Goal: Answer question/provide support: Share knowledge or assist other users

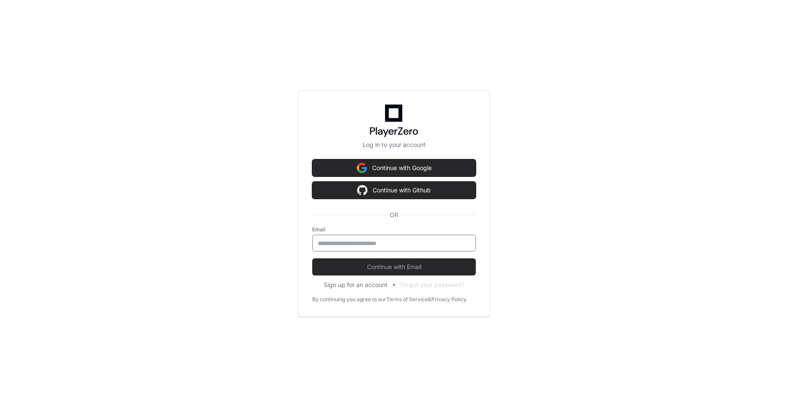
click at [359, 245] on input "email" at bounding box center [394, 243] width 152 height 9
type input "**********"
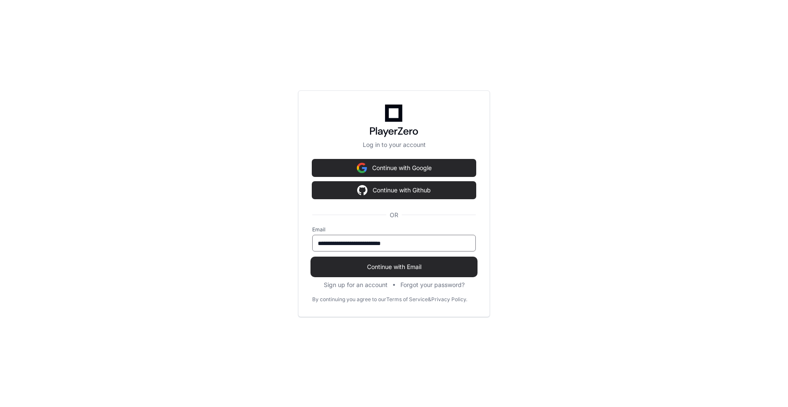
click at [410, 269] on span "Continue with Email" at bounding box center [394, 267] width 164 height 9
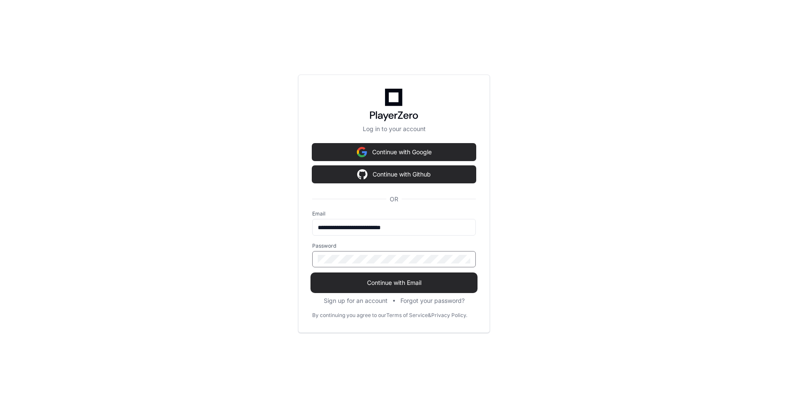
click at [391, 285] on span "Continue with Email" at bounding box center [394, 282] width 164 height 9
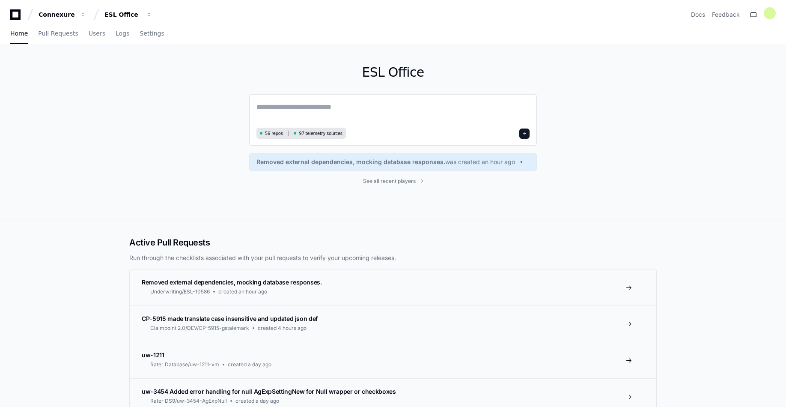
click at [297, 109] on textarea at bounding box center [393, 113] width 273 height 24
click at [273, 134] on span "56 repos" at bounding box center [274, 133] width 18 height 6
click at [319, 132] on span "97 telemetry sources" at bounding box center [320, 133] width 43 height 6
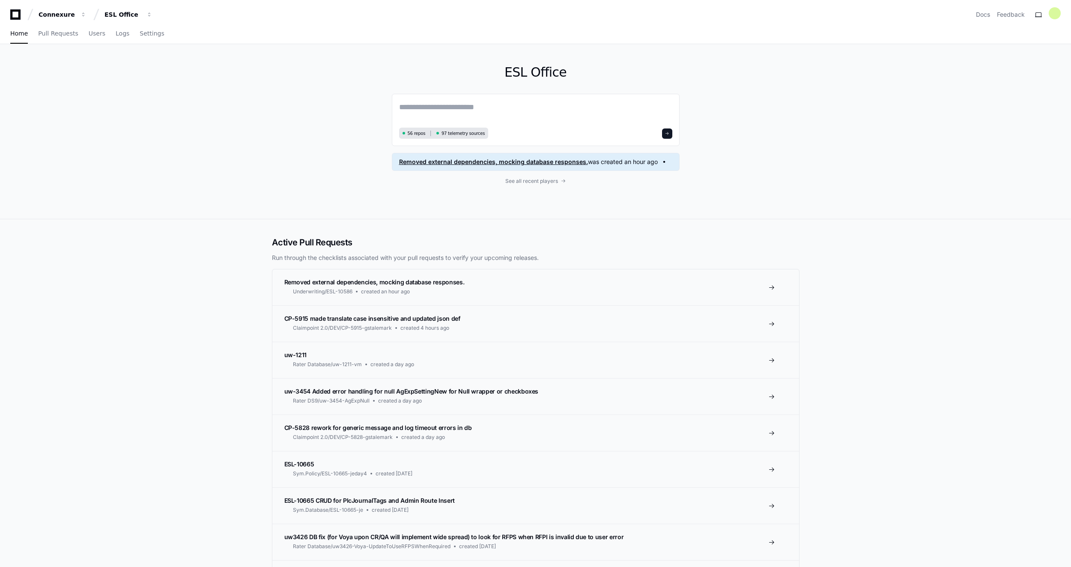
click at [428, 166] on span "Removed external dependencies, mocking database responses." at bounding box center [493, 162] width 189 height 9
click at [497, 109] on textarea at bounding box center [535, 113] width 273 height 24
paste textarea "**********"
click at [788, 201] on div "**********" at bounding box center [535, 131] width 1071 height 174
paste textarea "**********"
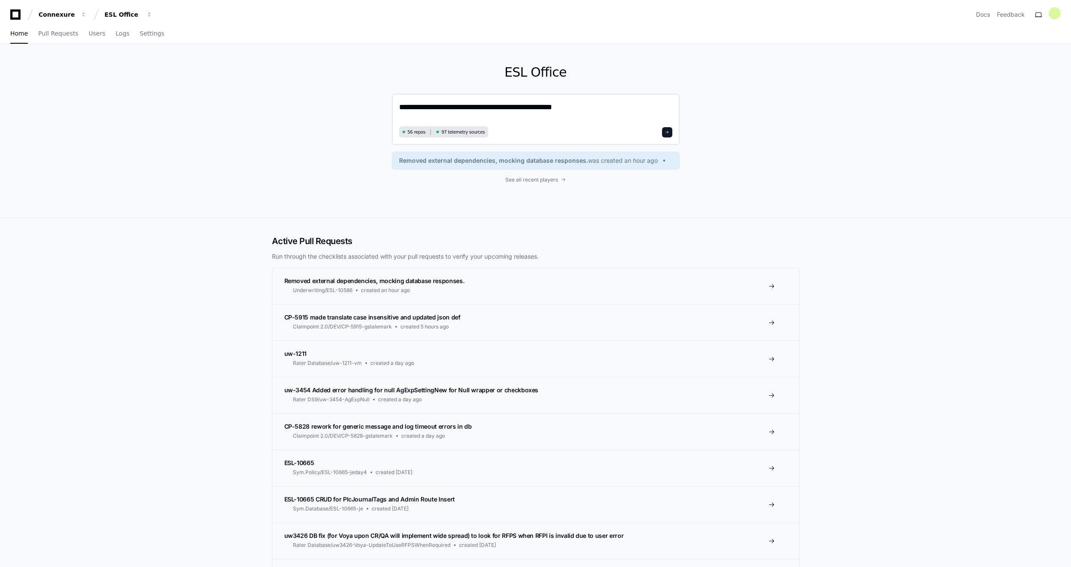
type textarea "**********"
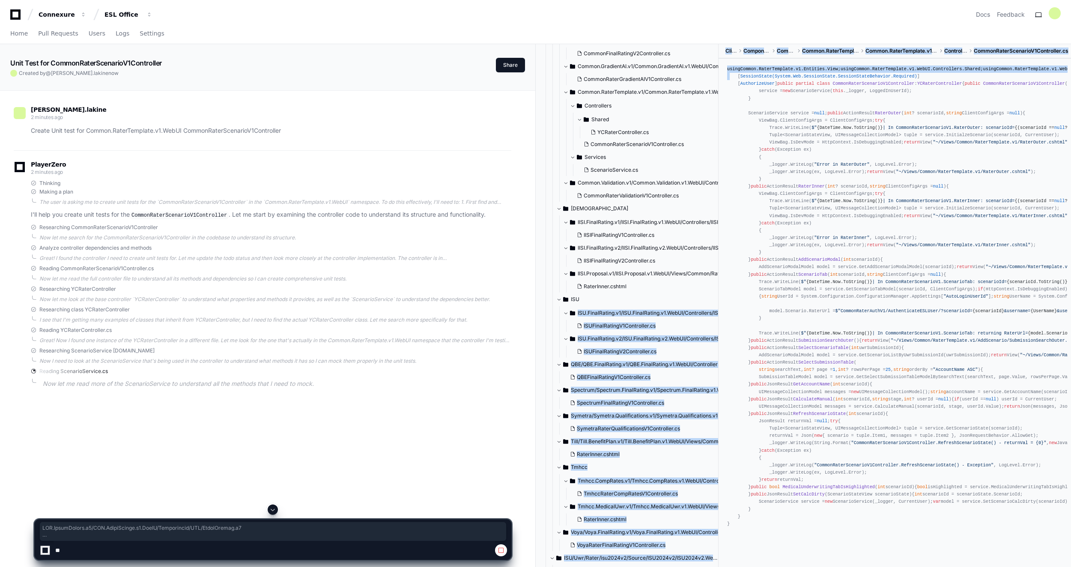
drag, startPoint x: 719, startPoint y: 305, endPoint x: 721, endPoint y: 207, distance: 97.7
click at [721, 207] on div "Common main Auth master Contact Management main Database master Database main D…" at bounding box center [807, 317] width 529 height 547
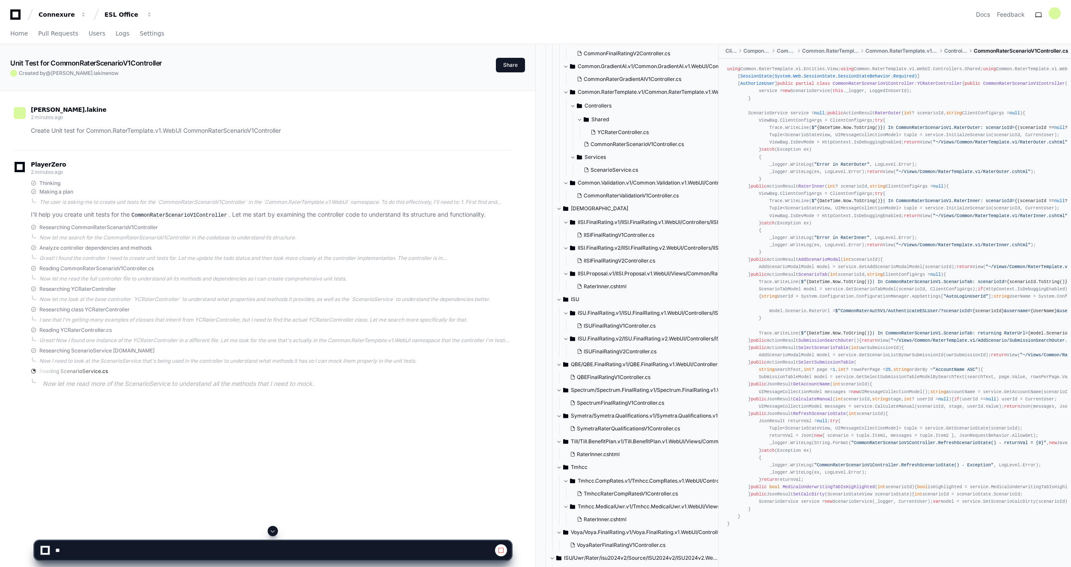
drag, startPoint x: 661, startPoint y: 18, endPoint x: 663, endPoint y: 23, distance: 4.6
click at [663, 22] on div "Connexure ESL Office Docs Feedback" at bounding box center [535, 14] width 1051 height 15
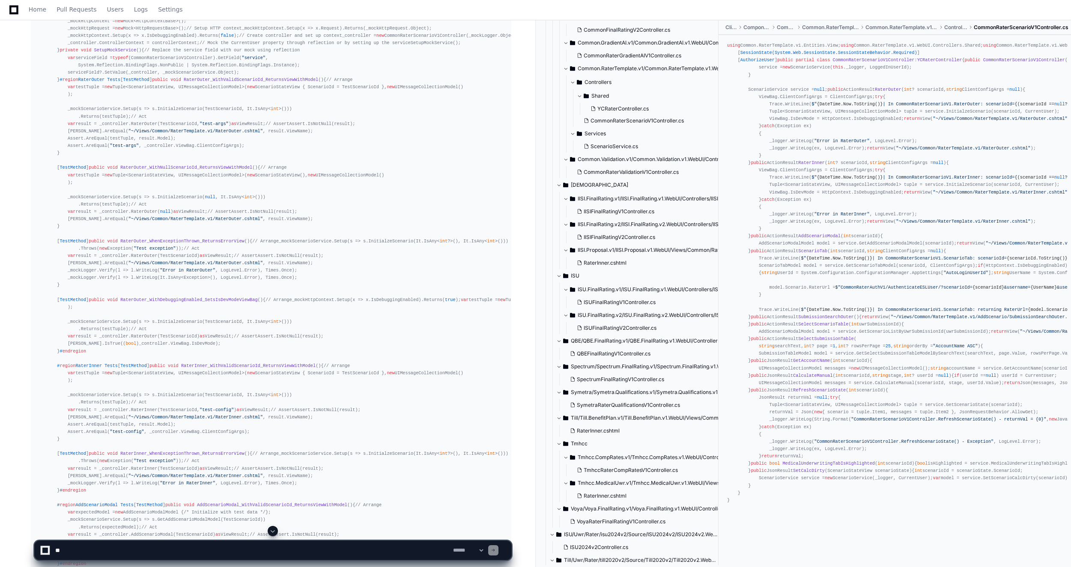
scroll to position [385, 0]
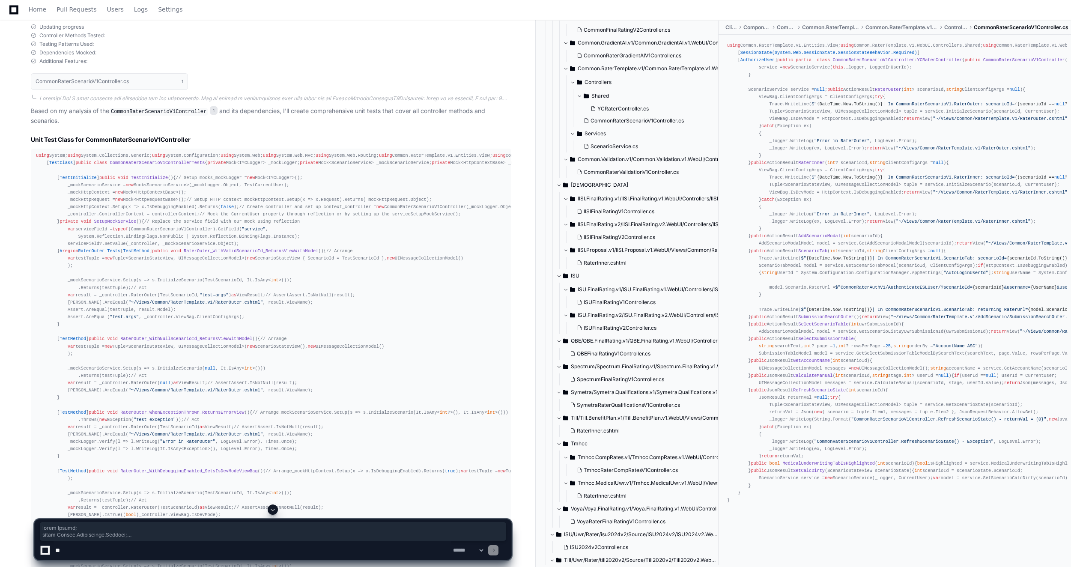
drag, startPoint x: 36, startPoint y: 157, endPoint x: 241, endPoint y: 466, distance: 370.8
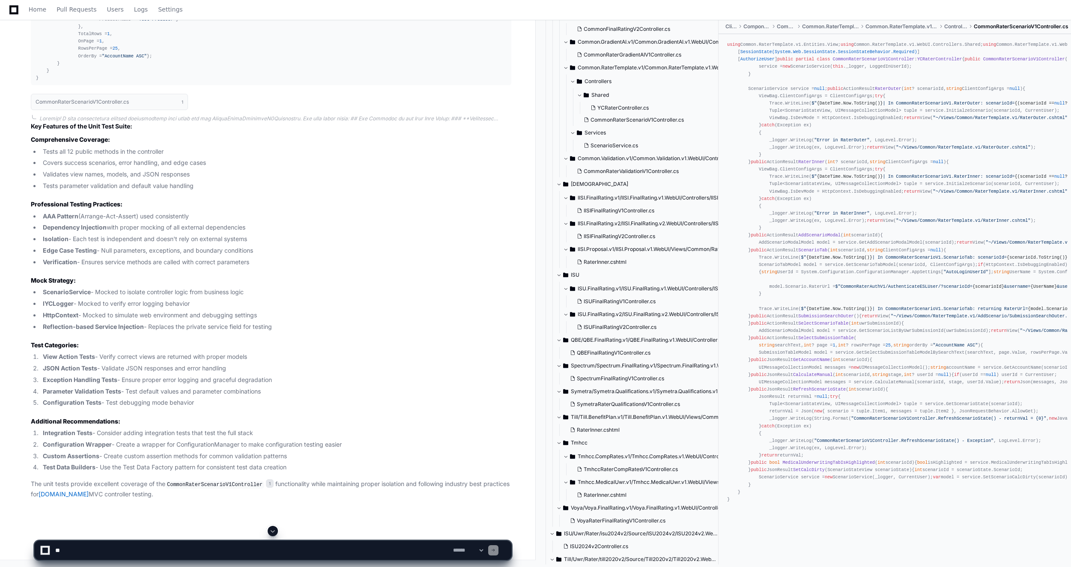
scroll to position [3855, 0]
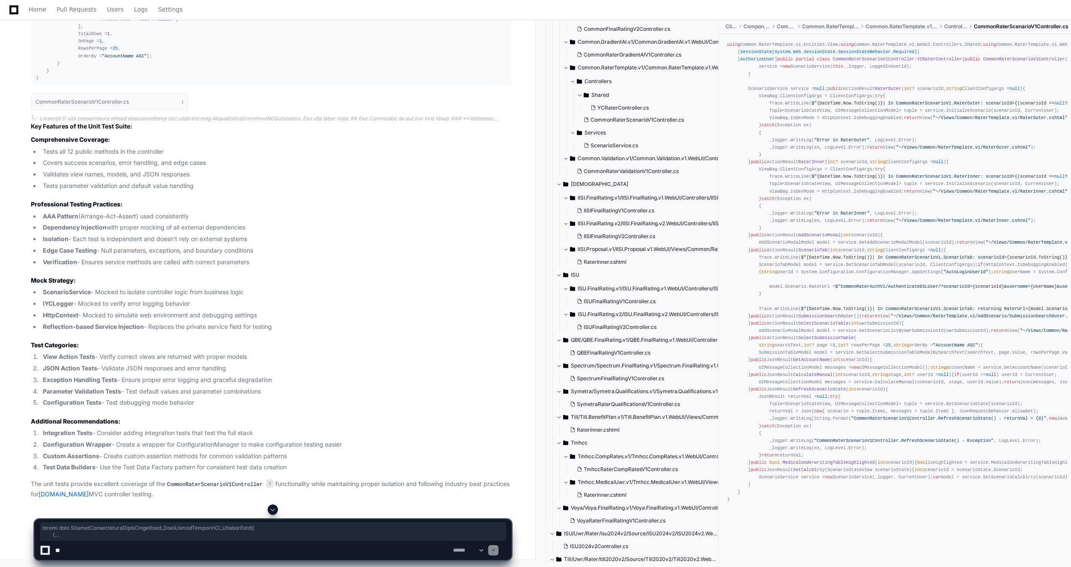
drag, startPoint x: 44, startPoint y: 370, endPoint x: 42, endPoint y: 39, distance: 330.2
click at [275, 406] on span at bounding box center [272, 509] width 7 height 7
click at [137, 405] on li "Configuration Tests - Test debugging mode behavior" at bounding box center [275, 403] width 471 height 10
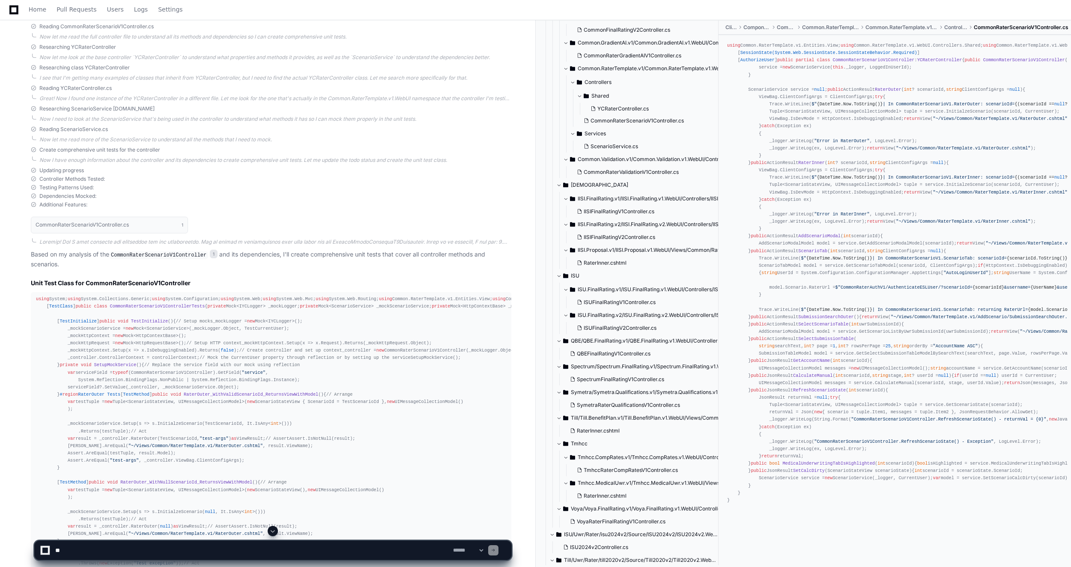
scroll to position [285, 0]
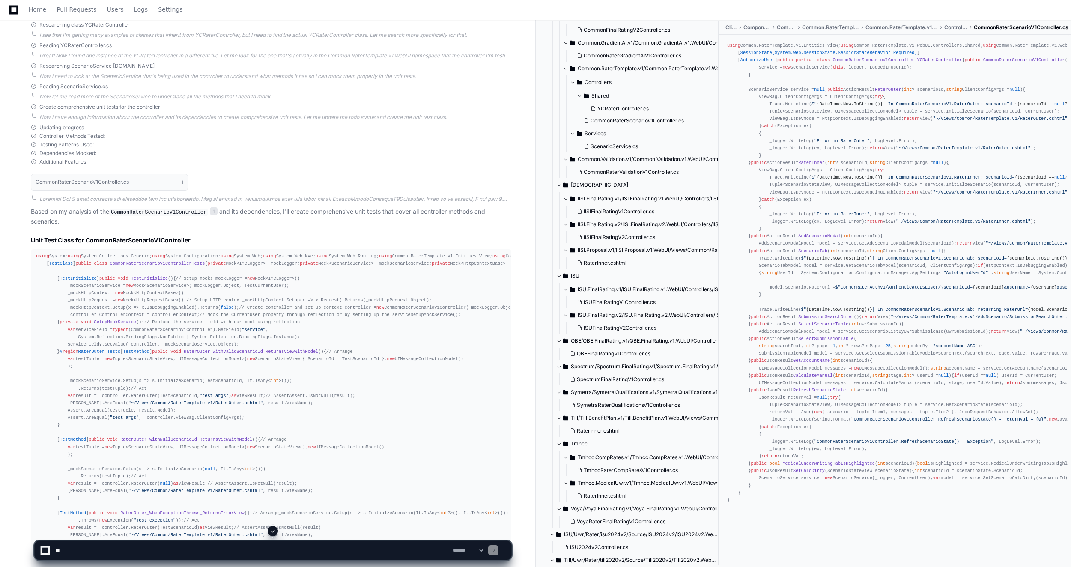
drag, startPoint x: 213, startPoint y: 349, endPoint x: 79, endPoint y: 313, distance: 138.7
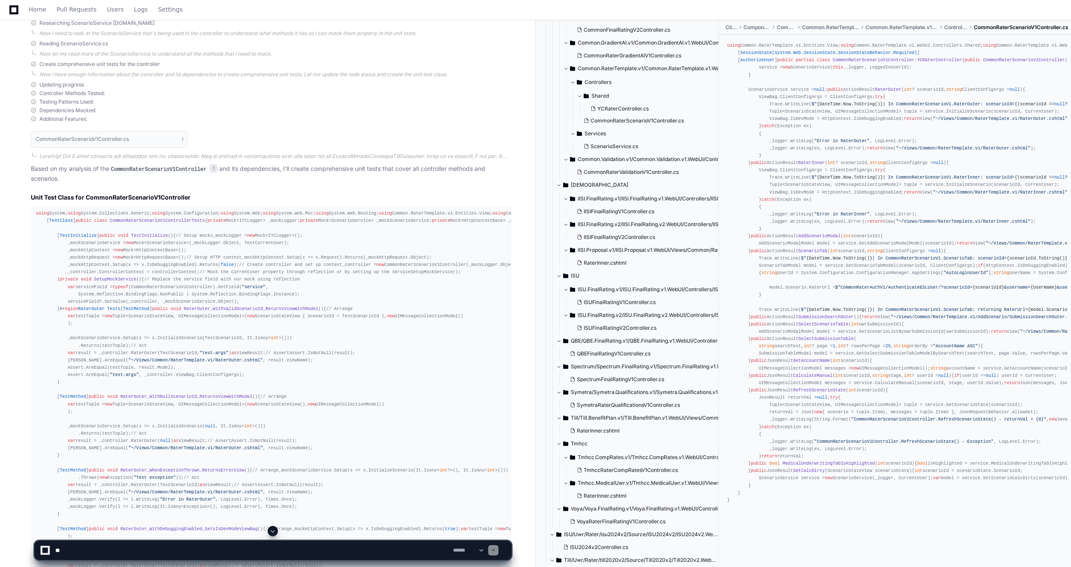
drag, startPoint x: 42, startPoint y: 532, endPoint x: 57, endPoint y: 539, distance: 16.9
click at [36, 215] on span "using" at bounding box center [42, 213] width 13 height 5
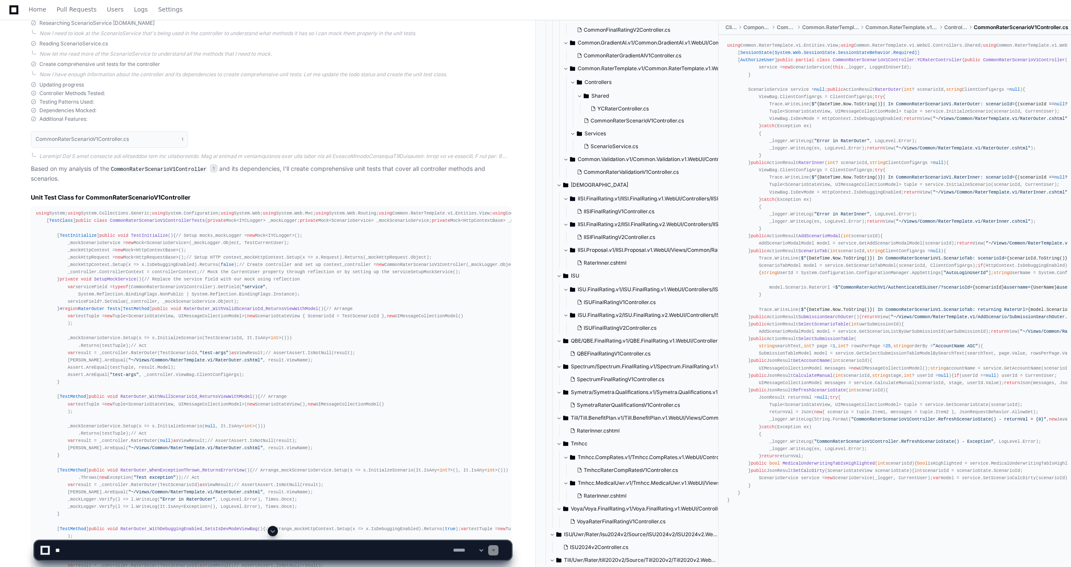
click at [68, 216] on span "using" at bounding box center [74, 213] width 13 height 5
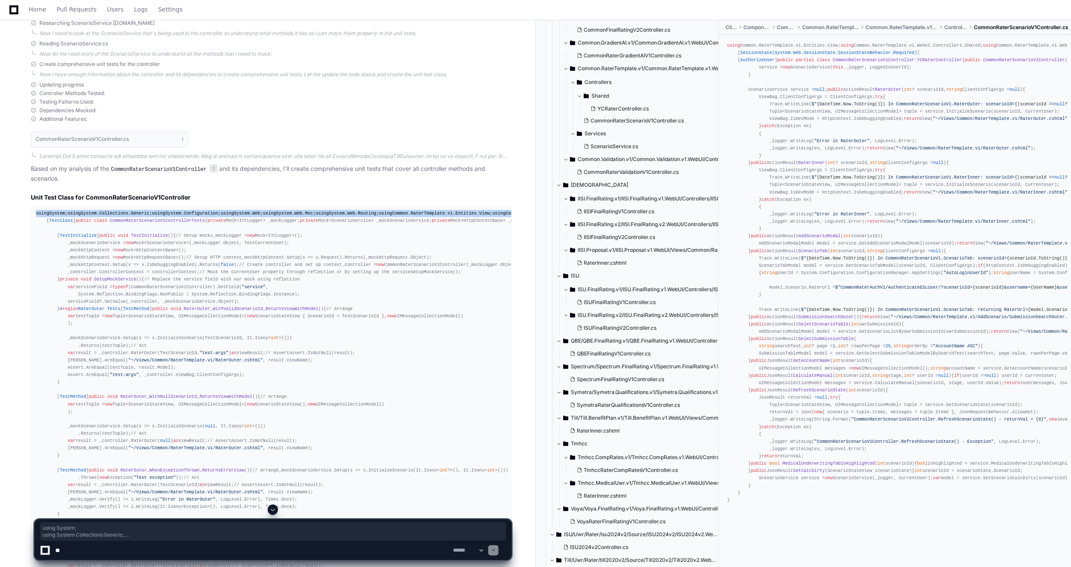
drag, startPoint x: 36, startPoint y: 212, endPoint x: 62, endPoint y: 276, distance: 68.4
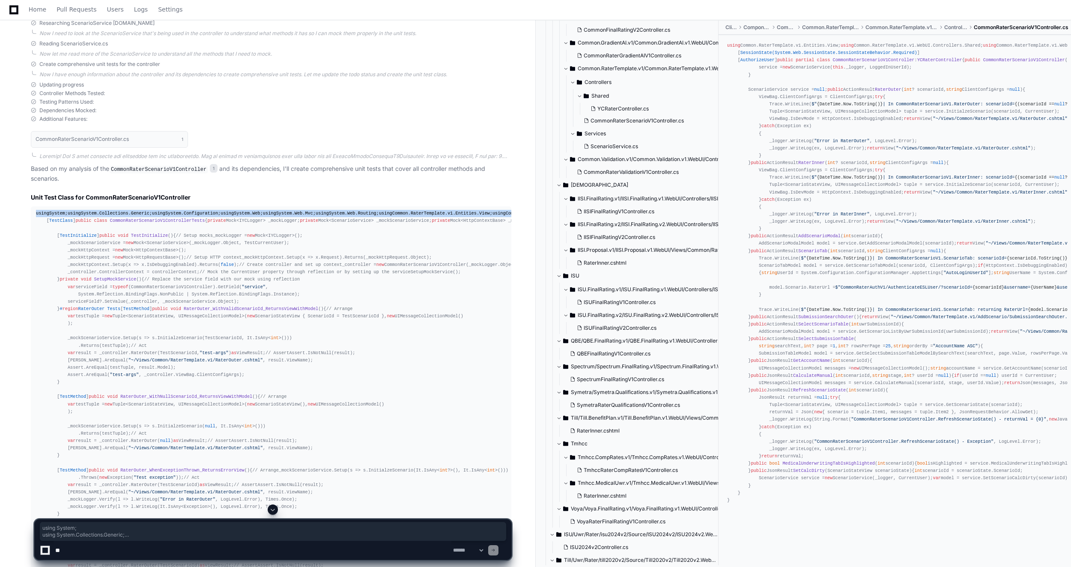
drag, startPoint x: 37, startPoint y: 211, endPoint x: 84, endPoint y: 290, distance: 91.4
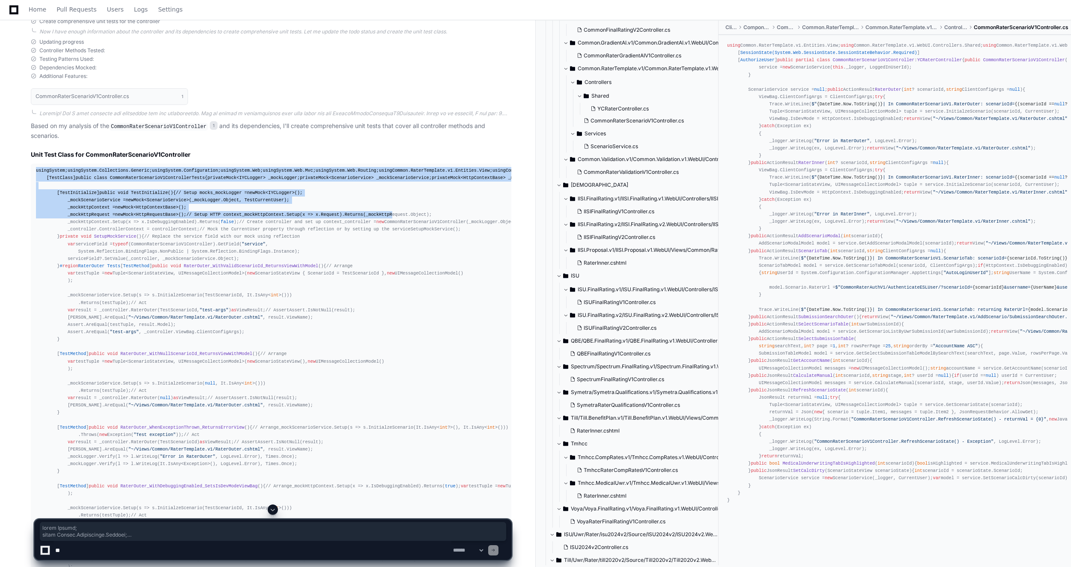
drag, startPoint x: 36, startPoint y: 170, endPoint x: 170, endPoint y: 466, distance: 324.3
drag, startPoint x: 341, startPoint y: 274, endPoint x: 206, endPoint y: 244, distance: 137.7
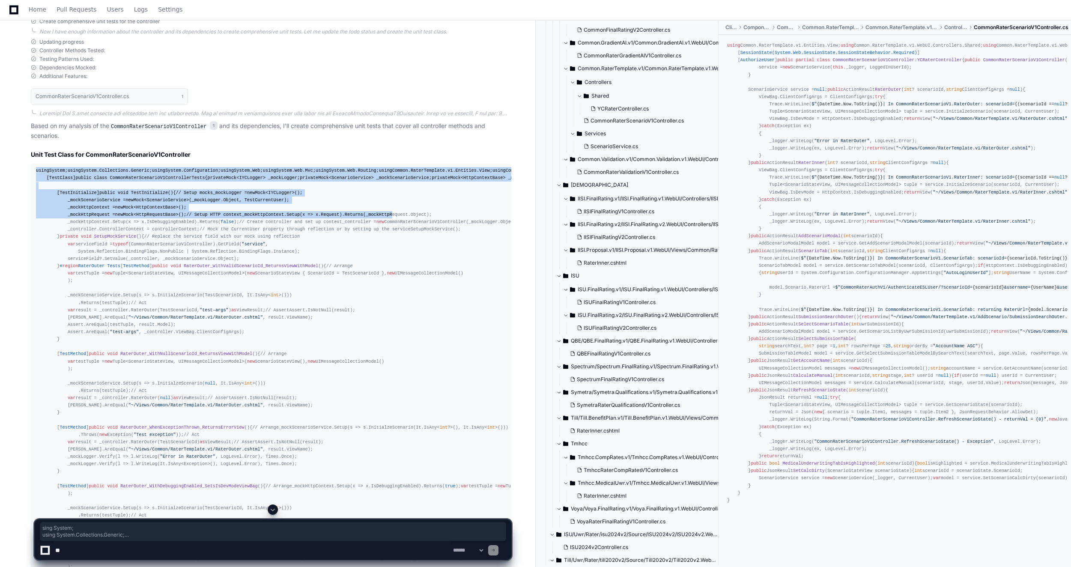
drag, startPoint x: 38, startPoint y: 172, endPoint x: 96, endPoint y: 206, distance: 67.2
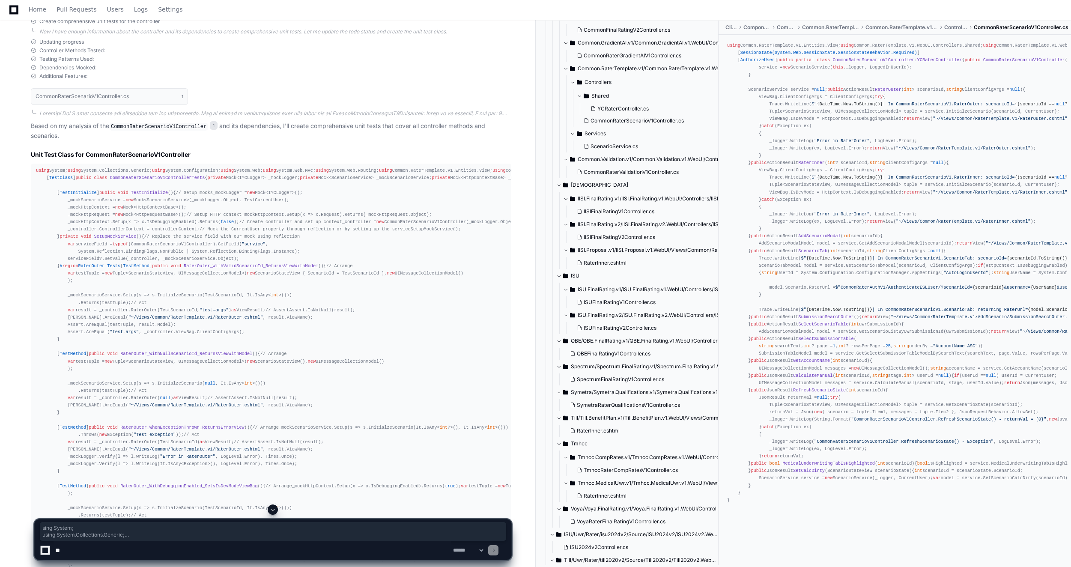
drag, startPoint x: 96, startPoint y: 206, endPoint x: 130, endPoint y: 225, distance: 38.9
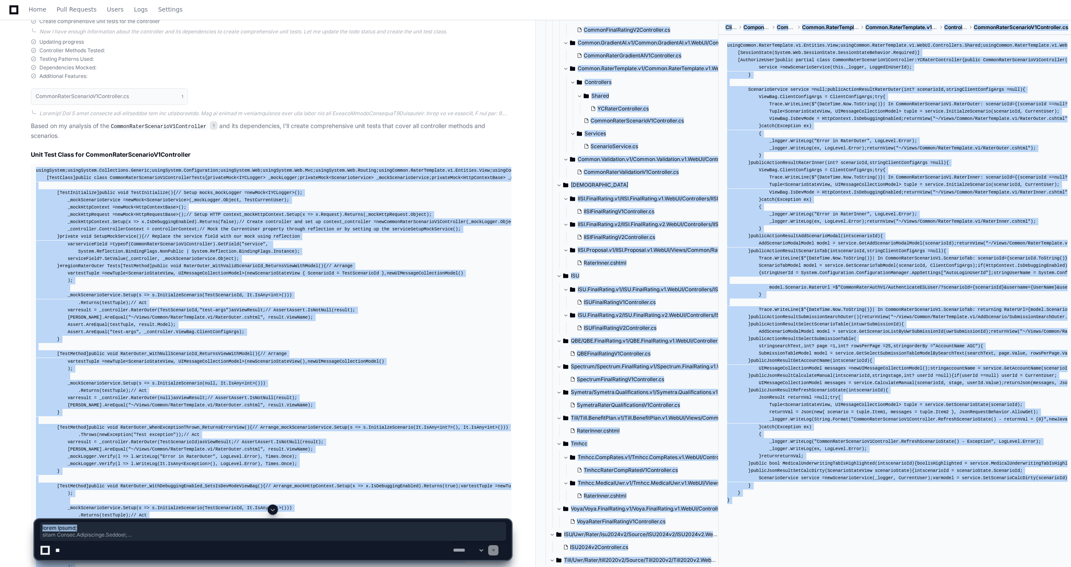
drag, startPoint x: 34, startPoint y: 167, endPoint x: 245, endPoint y: 520, distance: 411.2
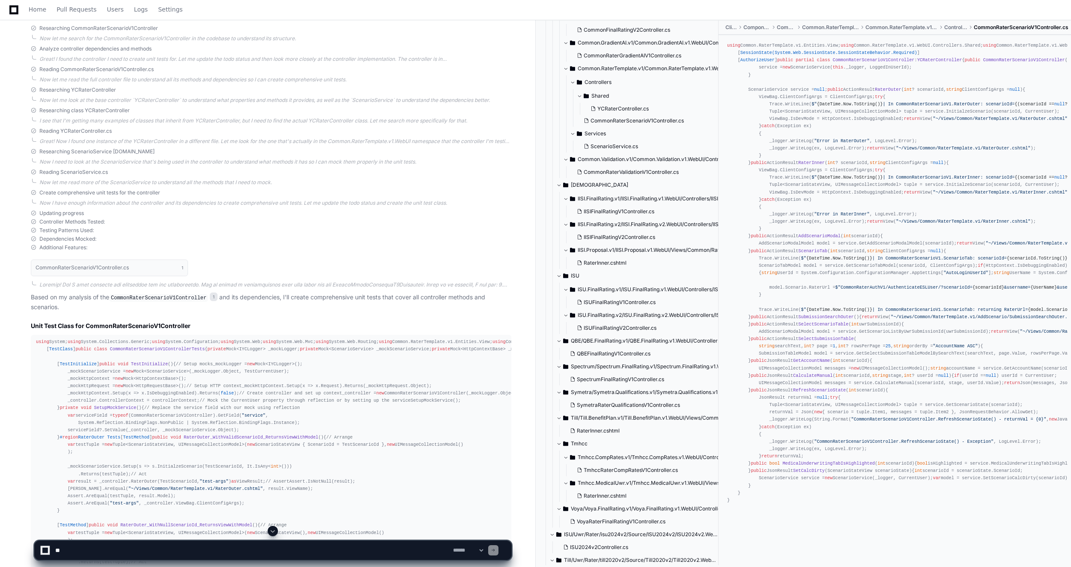
scroll to position [328, 0]
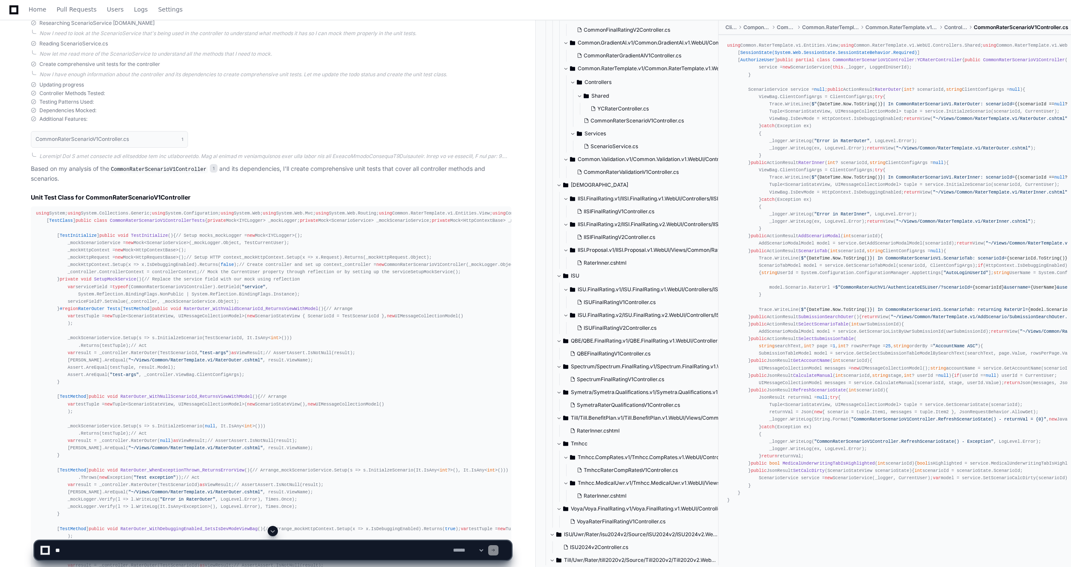
drag, startPoint x: 522, startPoint y: 394, endPoint x: 275, endPoint y: 342, distance: 252.7
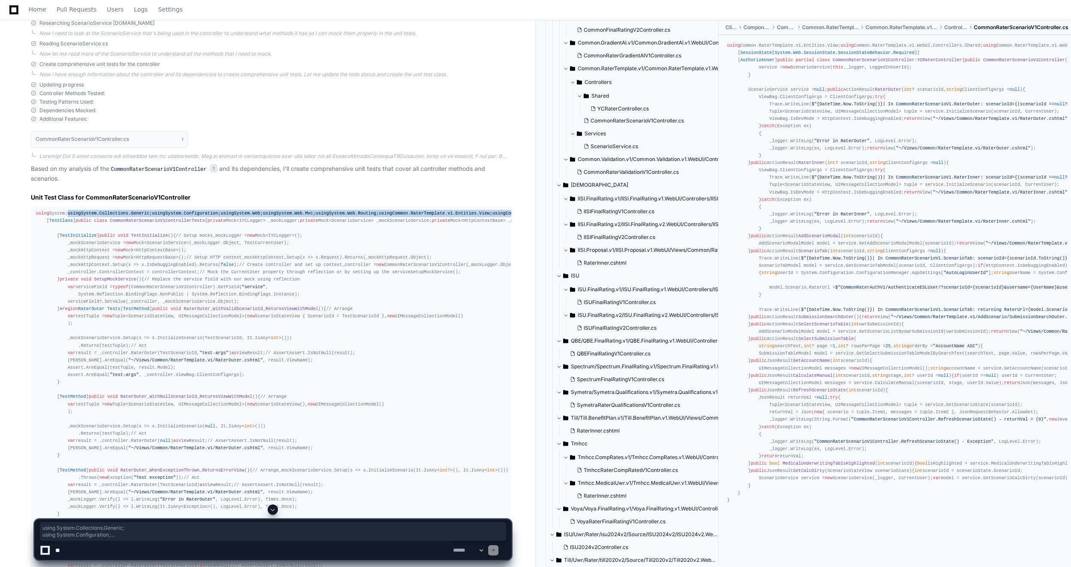
drag, startPoint x: 36, startPoint y: 218, endPoint x: 66, endPoint y: 262, distance: 53.1
drag, startPoint x: 66, startPoint y: 262, endPoint x: 191, endPoint y: 260, distance: 125.1
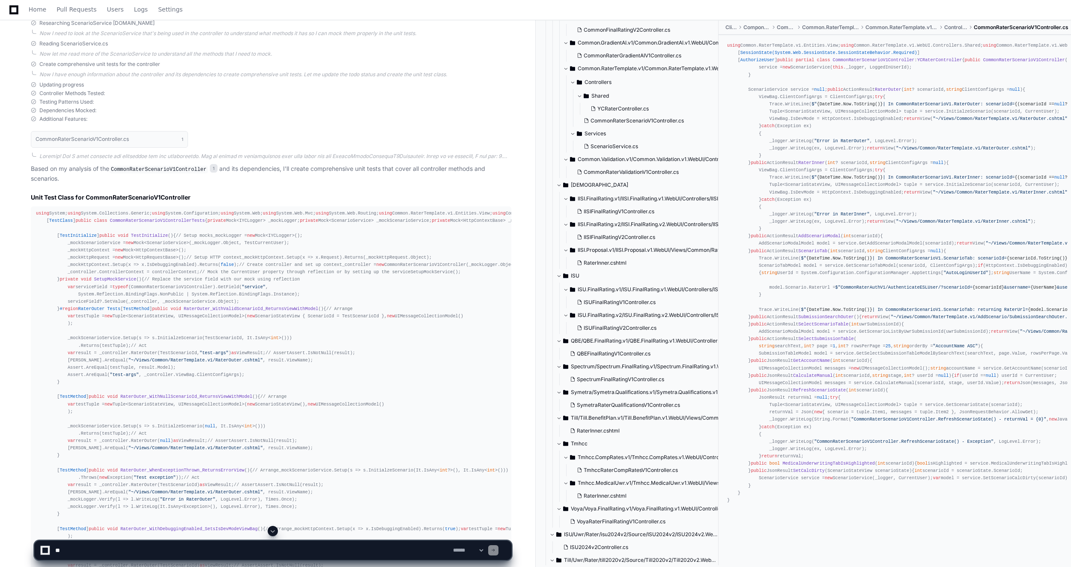
click at [94, 223] on span "class" at bounding box center [100, 220] width 13 height 5
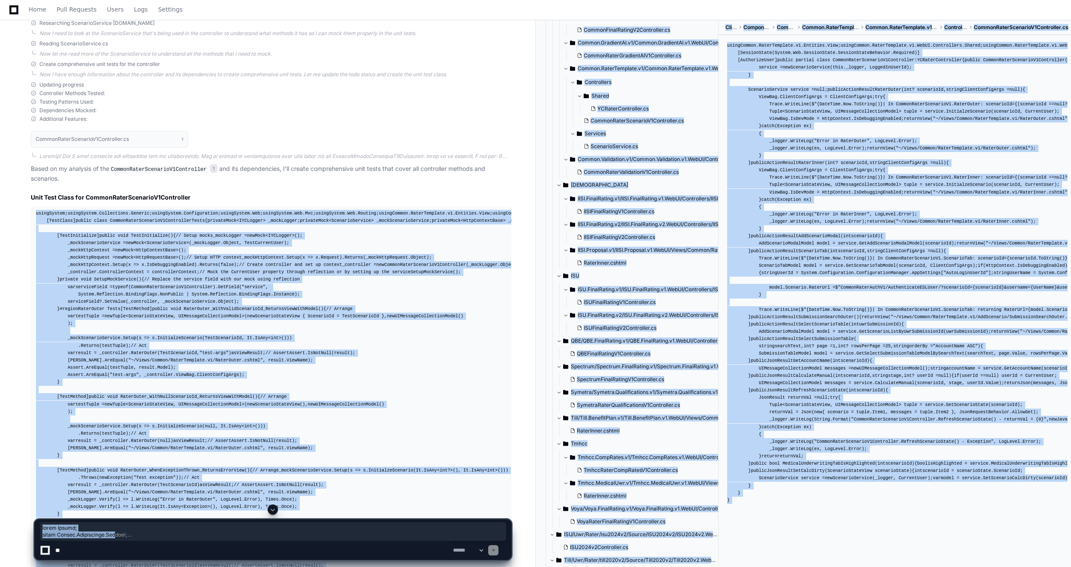
drag, startPoint x: 36, startPoint y: 216, endPoint x: 115, endPoint y: 529, distance: 323.4
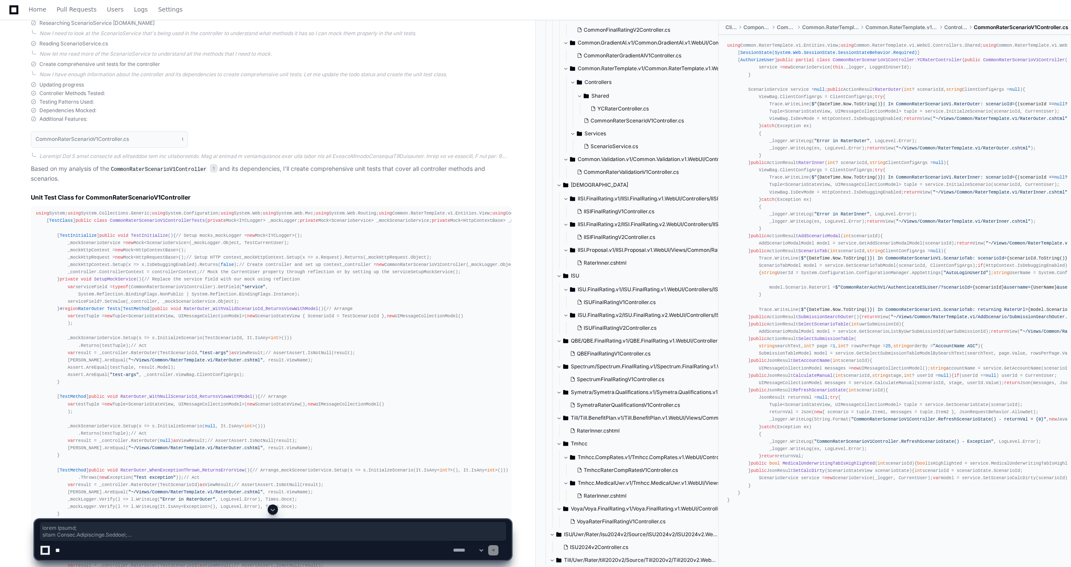
drag, startPoint x: 34, startPoint y: 215, endPoint x: 243, endPoint y: 487, distance: 342.6
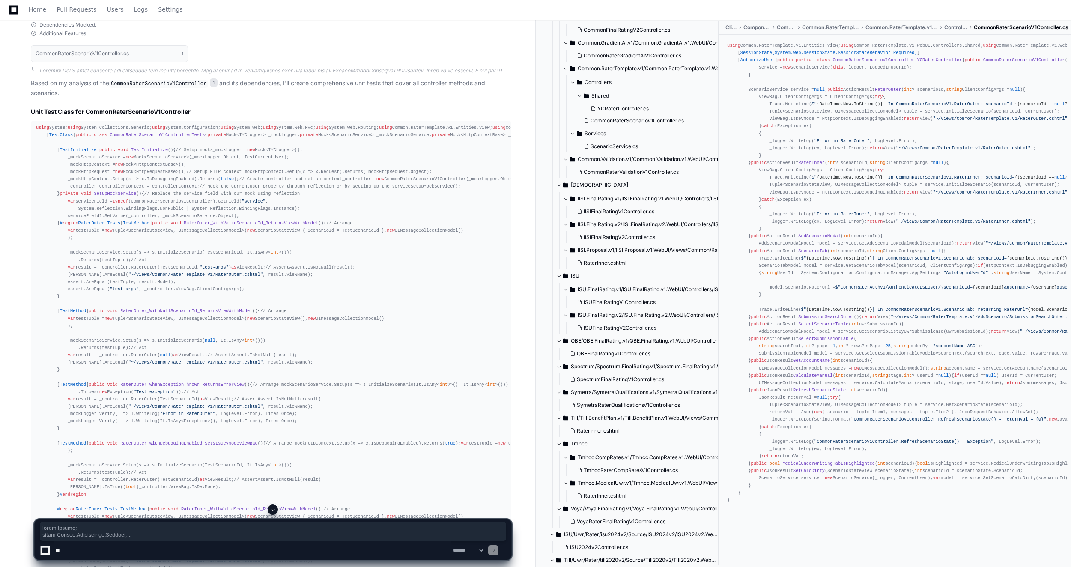
scroll to position [456, 0]
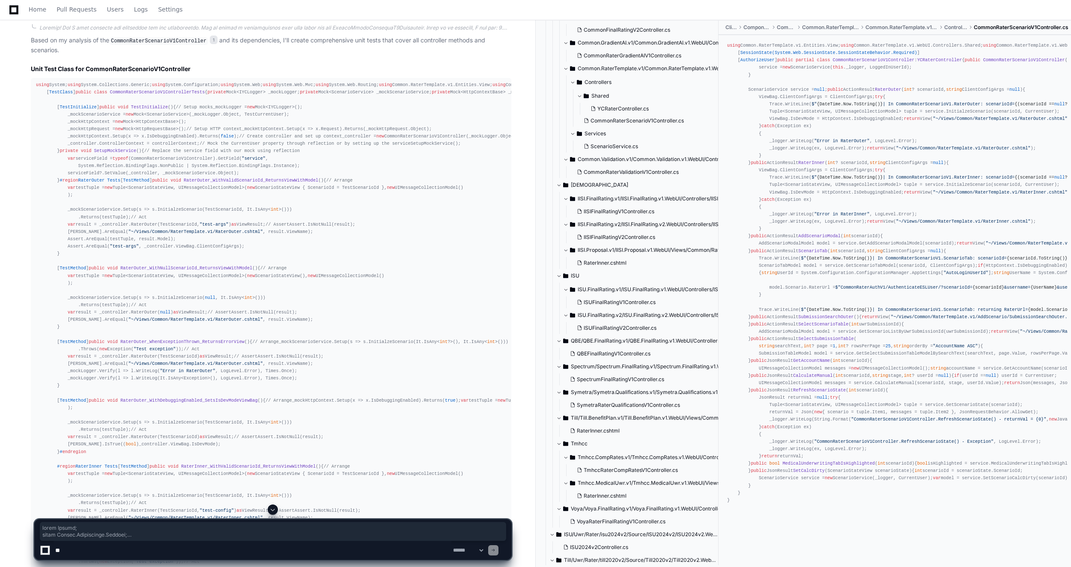
click at [68, 87] on span "using" at bounding box center [74, 84] width 13 height 5
click at [152, 87] on span "using" at bounding box center [158, 84] width 13 height 5
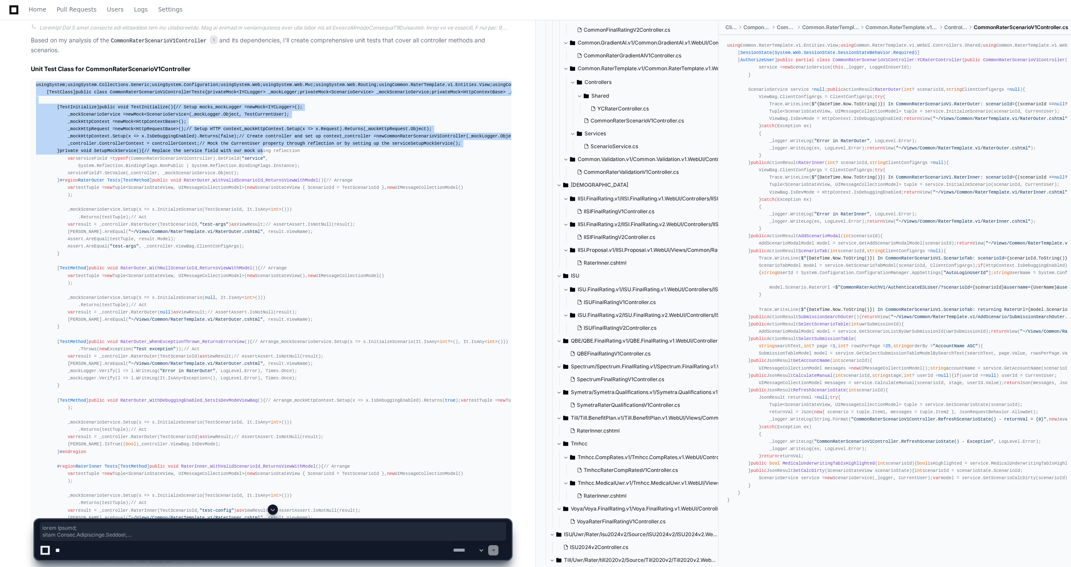
drag, startPoint x: 68, startPoint y: 92, endPoint x: 173, endPoint y: 477, distance: 399.2
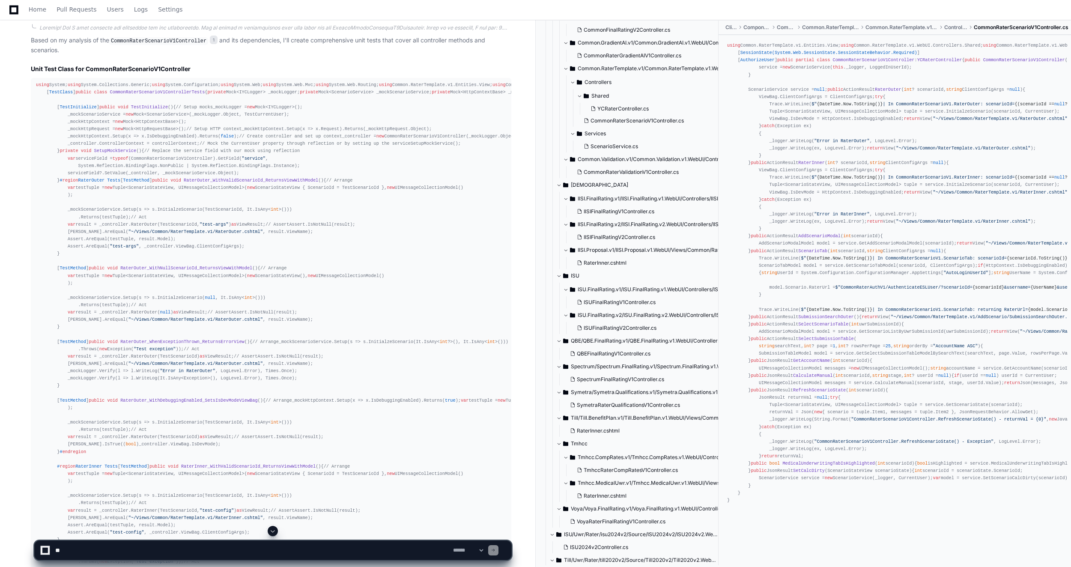
drag, startPoint x: 50, startPoint y: 110, endPoint x: 322, endPoint y: 112, distance: 272.0
drag, startPoint x: 50, startPoint y: 93, endPoint x: 276, endPoint y: 130, distance: 229.5
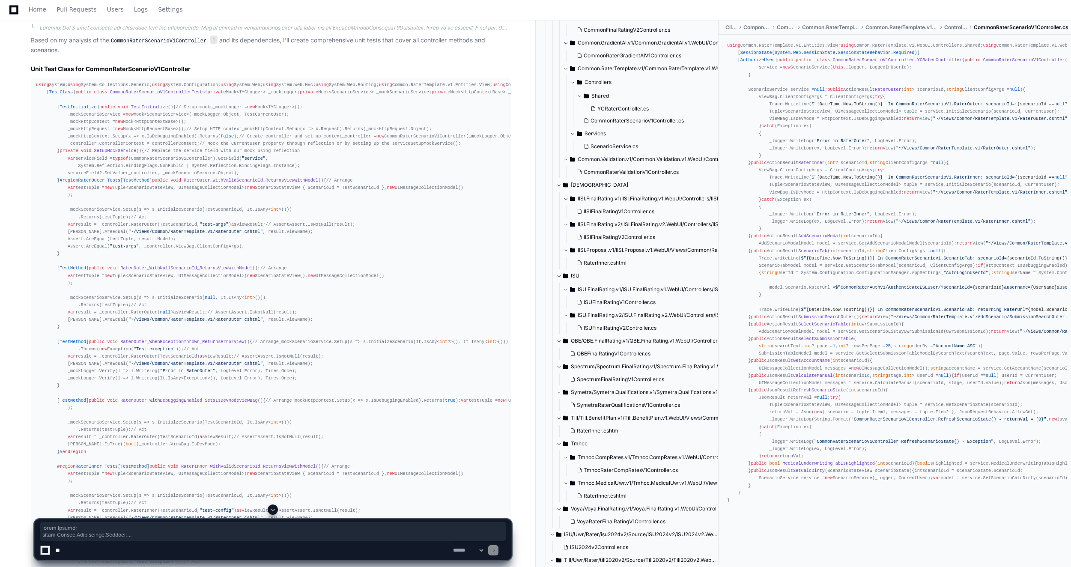
drag, startPoint x: 36, startPoint y: 87, endPoint x: 225, endPoint y: 460, distance: 418.1
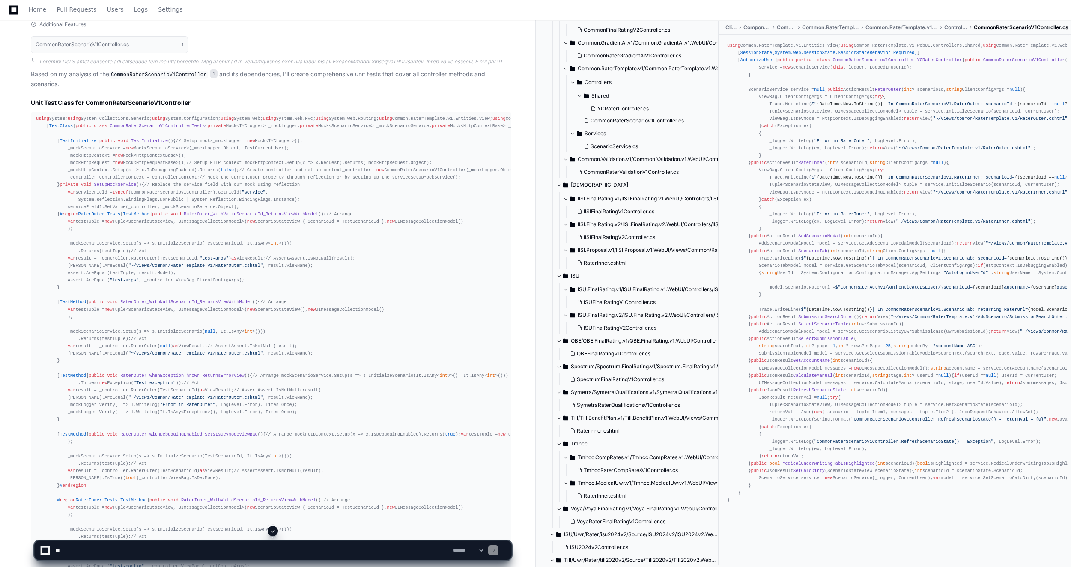
scroll to position [427, 0]
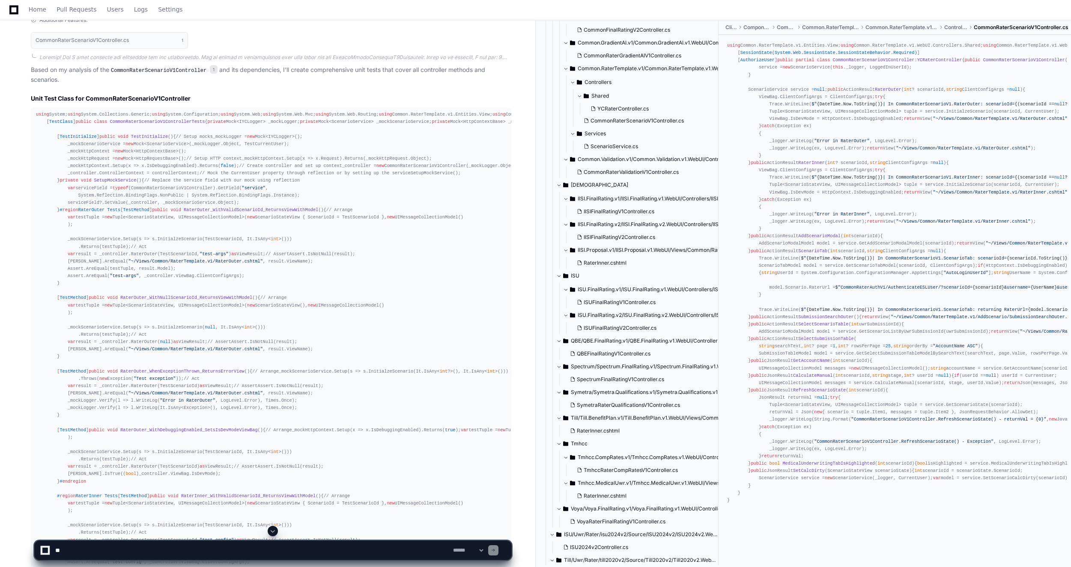
drag, startPoint x: 544, startPoint y: 348, endPoint x: 925, endPoint y: 216, distance: 402.8
click at [788, 216] on div "using Common.RaterTemplate.v1.Entities.View; using Common.RaterTemplate.v1.WebU…" at bounding box center [894, 273] width 335 height 462
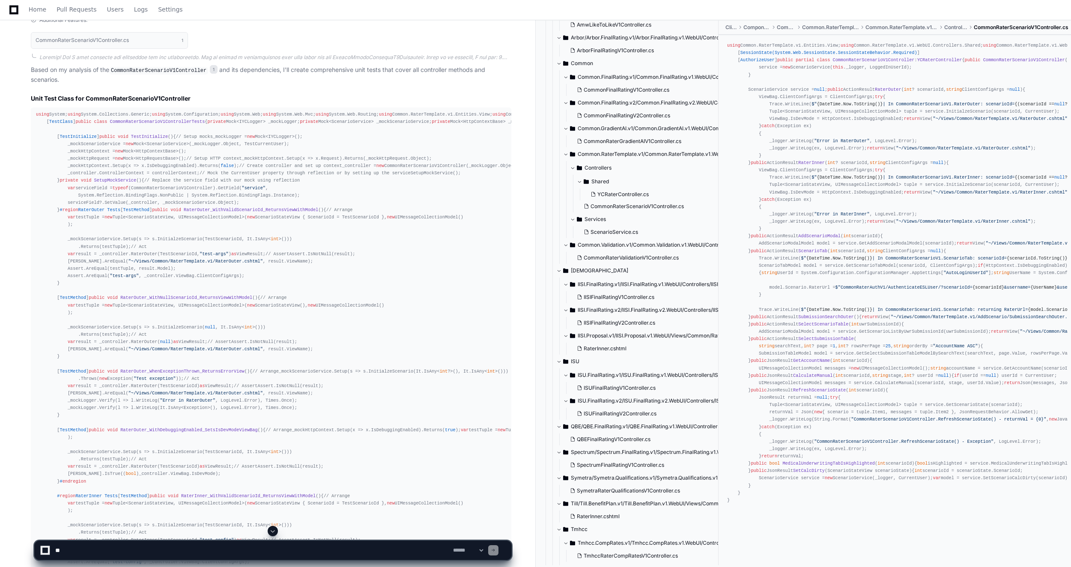
scroll to position [560, 0]
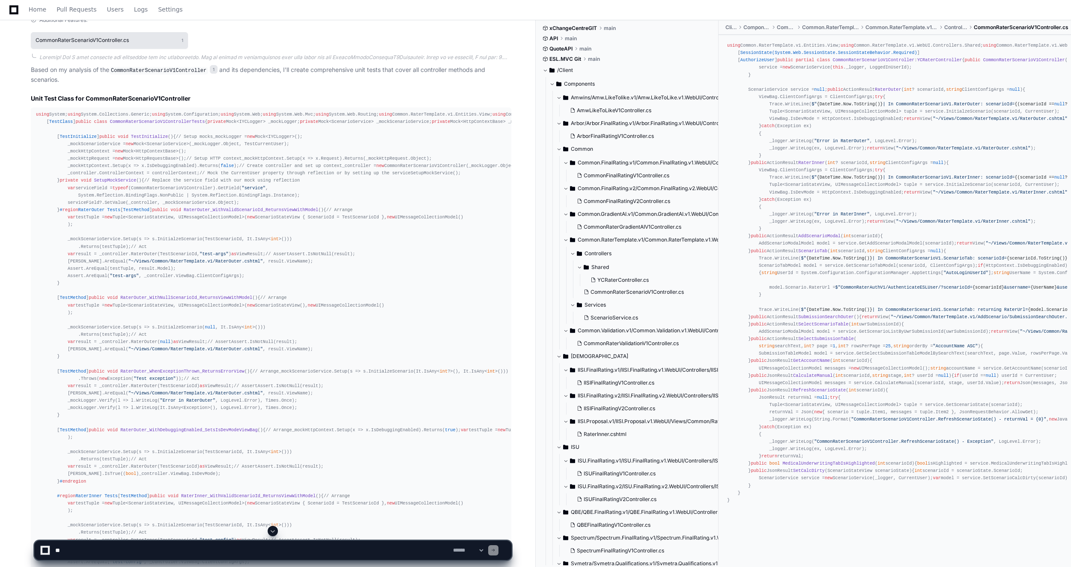
click at [112, 39] on h1 "CommonRaterScenarioV1Controller.cs" at bounding box center [82, 40] width 93 height 5
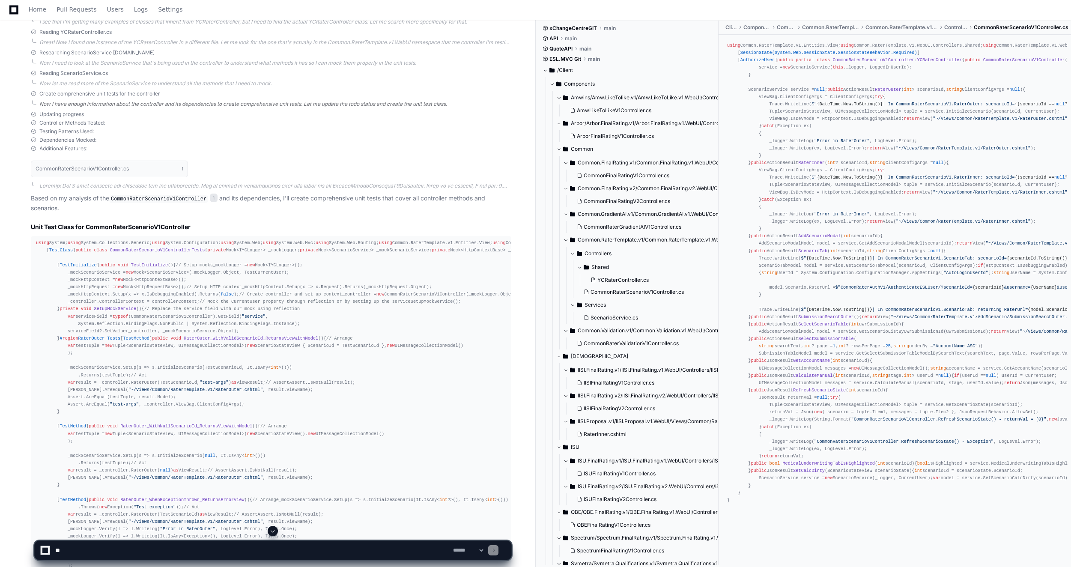
scroll to position [341, 0]
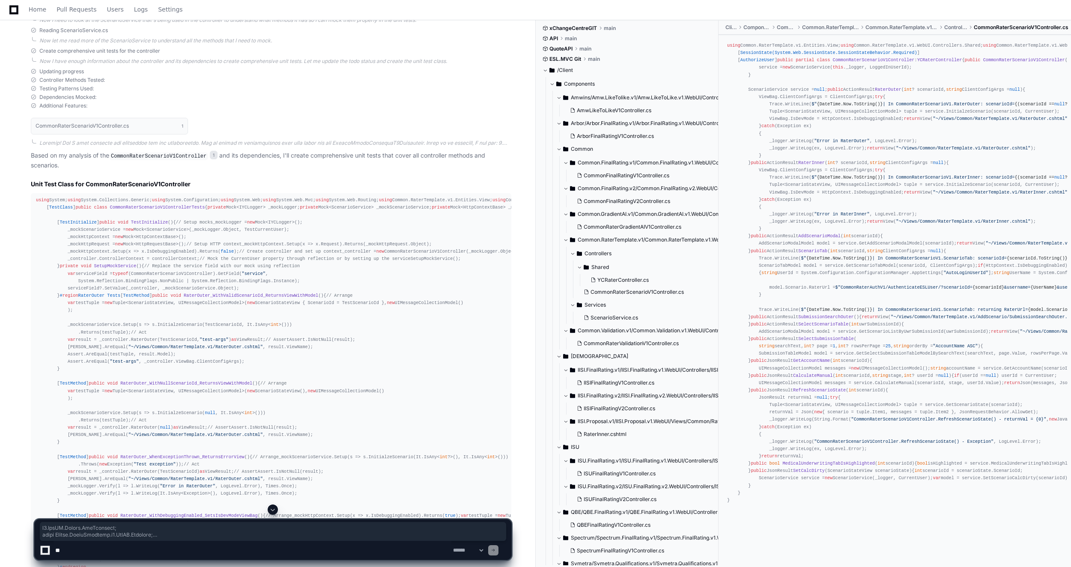
drag, startPoint x: 119, startPoint y: 275, endPoint x: 195, endPoint y: 472, distance: 211.5
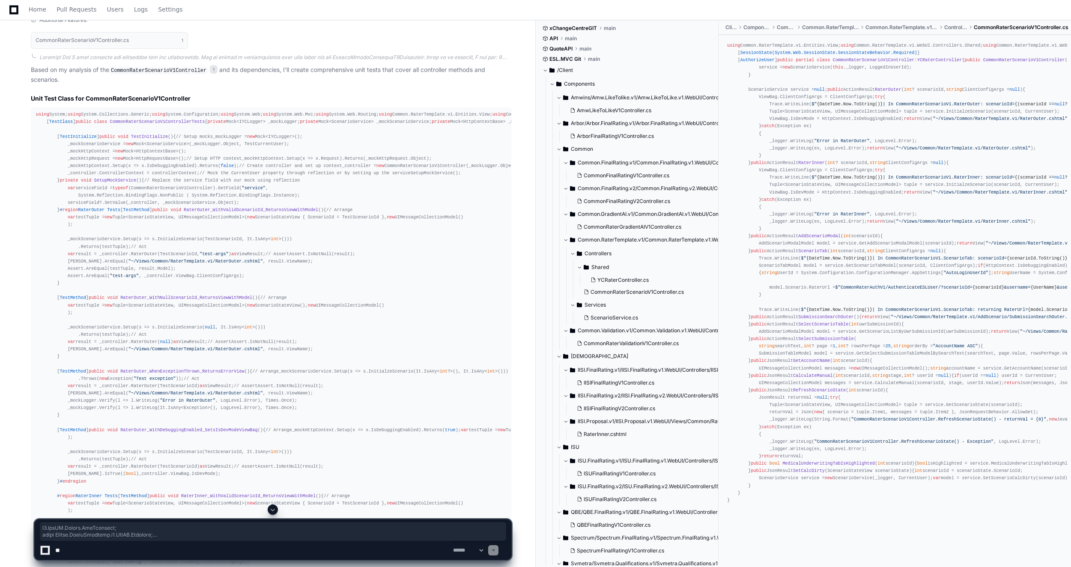
scroll to position [469, 0]
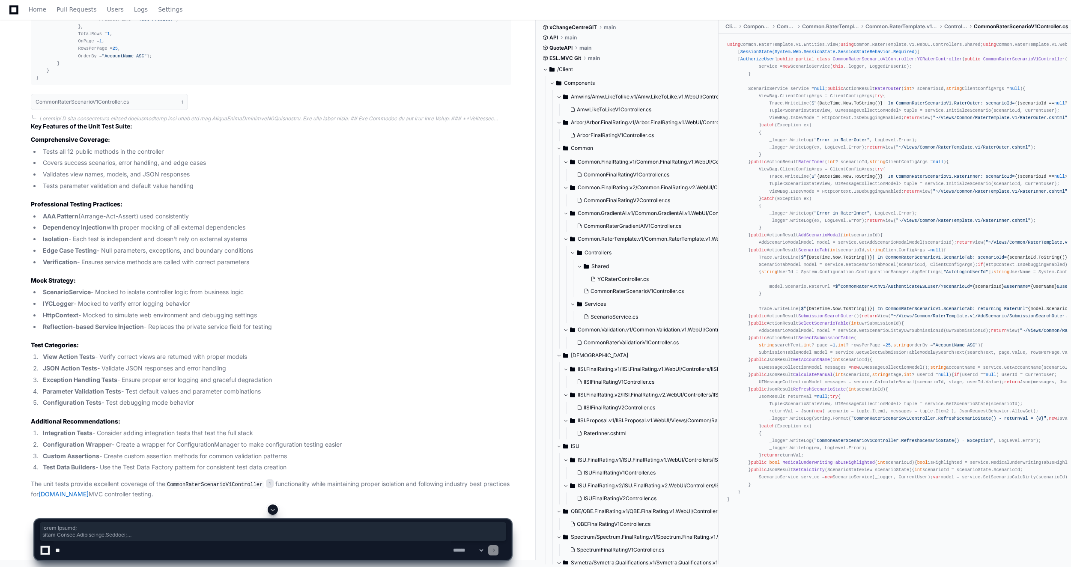
scroll to position [3810, 0]
drag, startPoint x: 37, startPoint y: 158, endPoint x: 61, endPoint y: 411, distance: 254.7
copy div "using System; using System.Collections.Generic; using System.Configuration; usi…"
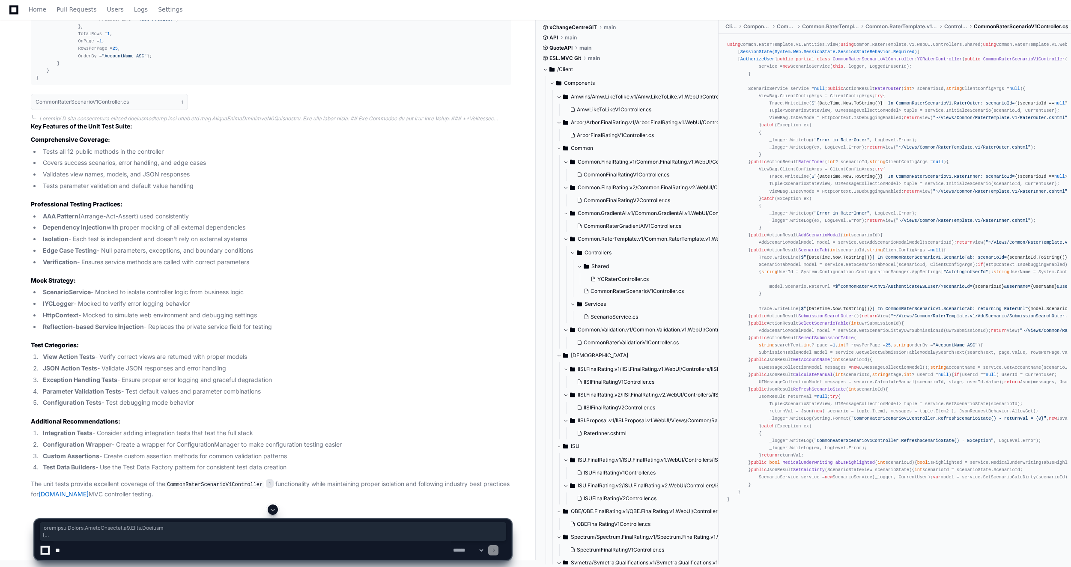
drag, startPoint x: 36, startPoint y: 296, endPoint x: 59, endPoint y: 482, distance: 186.9
copy div "namespace Common.RaterTemplate.v1.Tests.Helpers { public static class TestDataF…"
drag, startPoint x: 12, startPoint y: 350, endPoint x: 15, endPoint y: 354, distance: 4.8
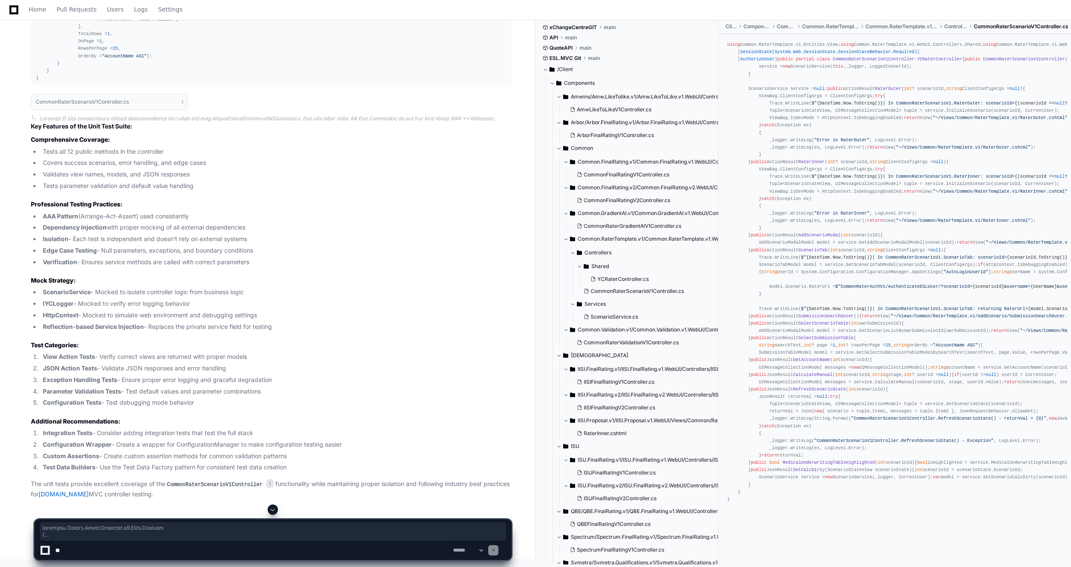
scroll to position [4033, 0]
click at [304, 11] on div "Home Pull Requests Users Logs Settings" at bounding box center [535, 10] width 1051 height 20
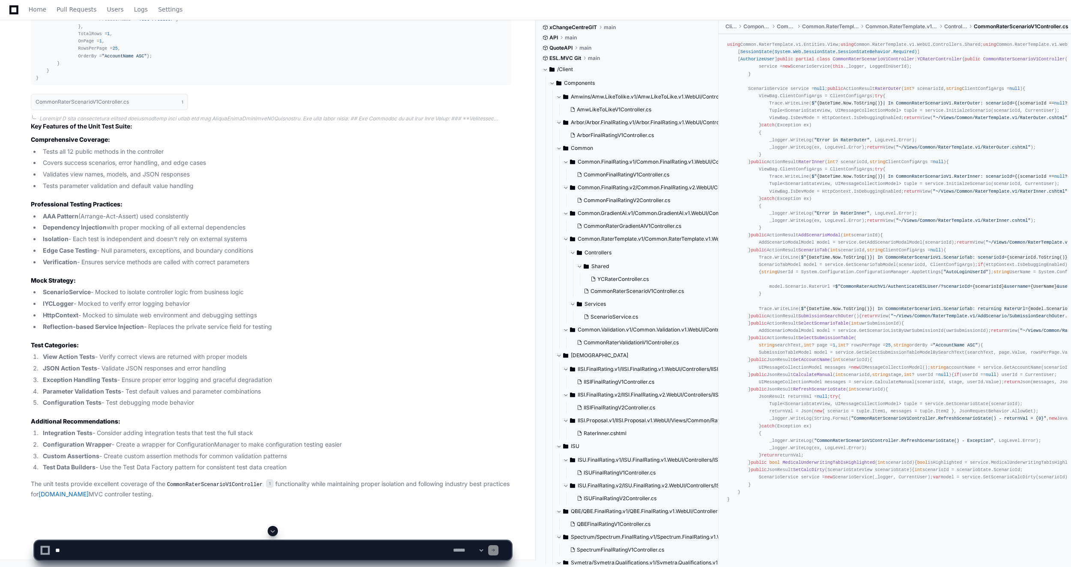
scroll to position [4610, 0]
drag, startPoint x: 79, startPoint y: 550, endPoint x: 153, endPoint y: 551, distance: 73.7
click at [80, 406] on textarea at bounding box center [253, 550] width 398 height 19
click at [121, 406] on textarea at bounding box center [253, 550] width 398 height 19
drag, startPoint x: 178, startPoint y: 552, endPoint x: 191, endPoint y: 550, distance: 13.4
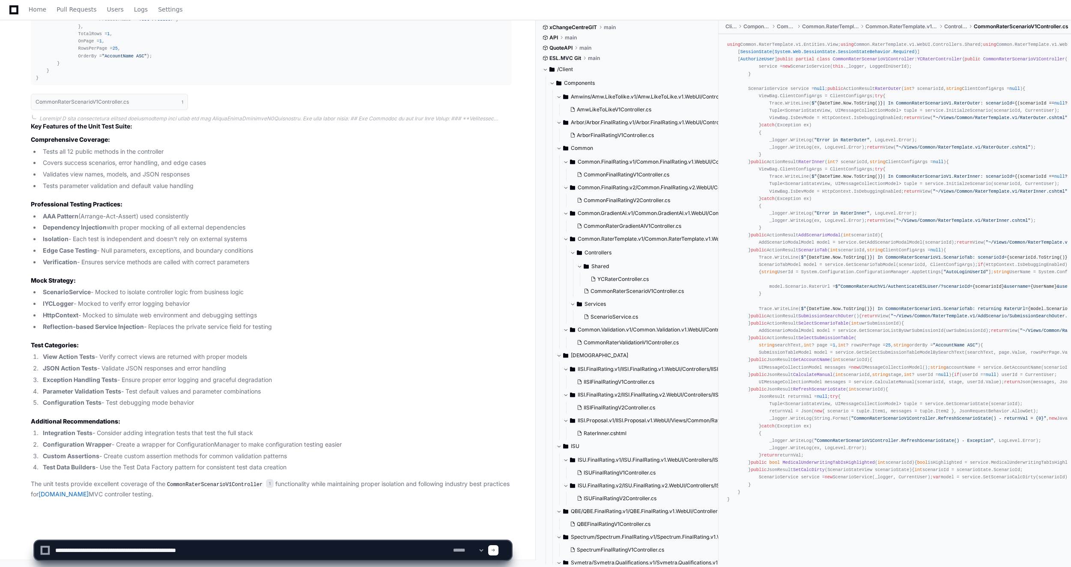
paste textarea "**********"
type textarea "**********"
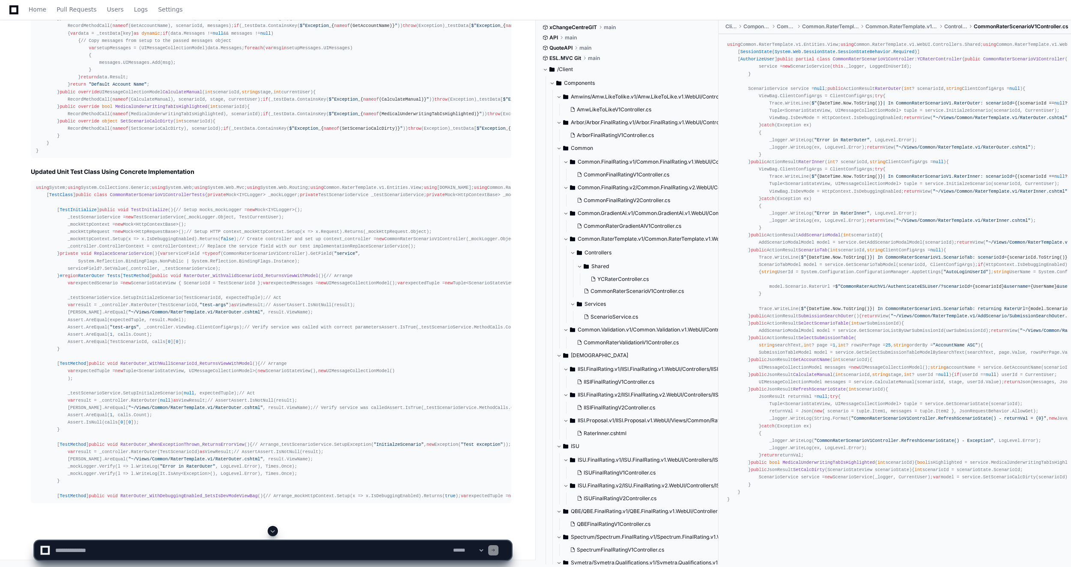
scroll to position [6163, 0]
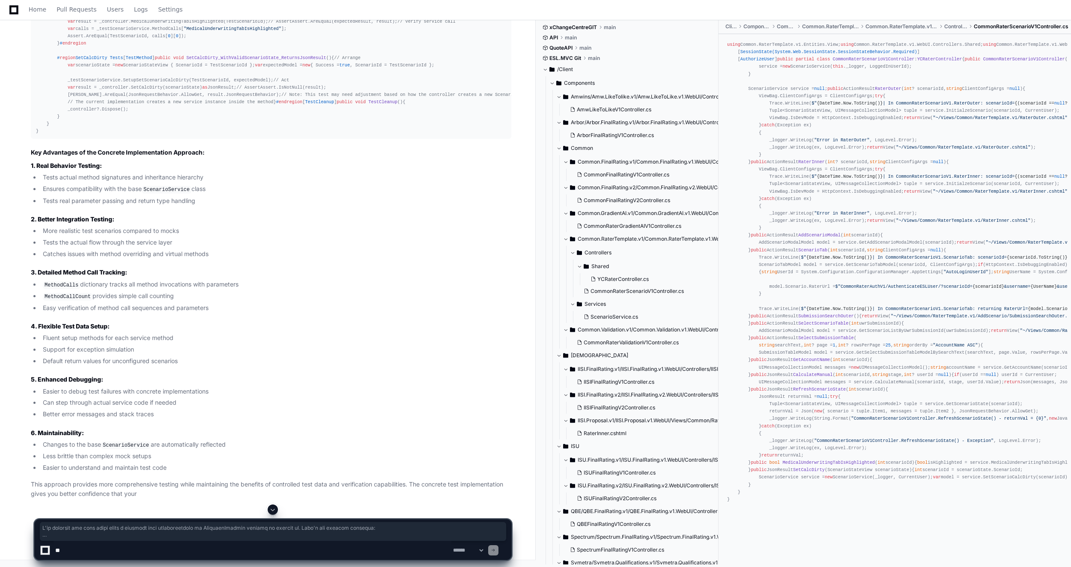
scroll to position [9038, 0]
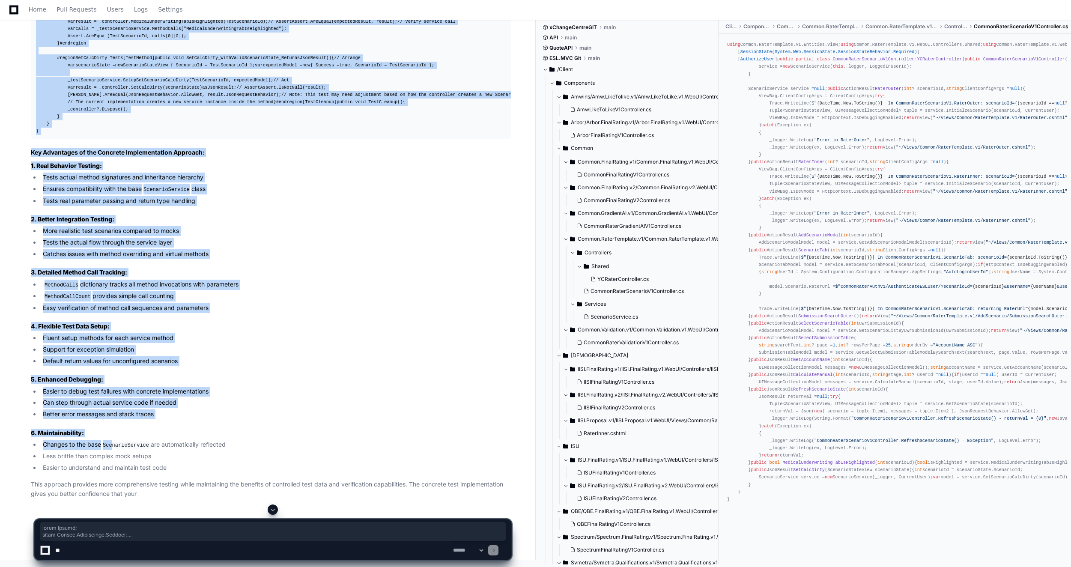
scroll to position [11342, 0]
drag, startPoint x: 36, startPoint y: 297, endPoint x: 81, endPoint y: 131, distance: 171.9
drag, startPoint x: 81, startPoint y: 131, endPoint x: 40, endPoint y: 106, distance: 47.1
copy div "using System; using System.Collections.Generic; using System.Web; using System.…"
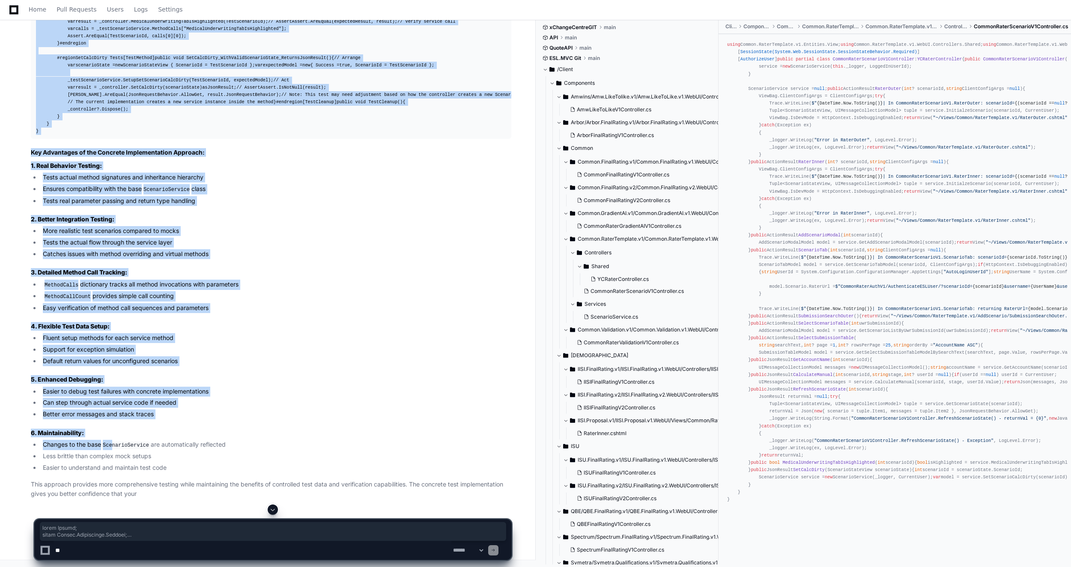
scroll to position [5217, 0]
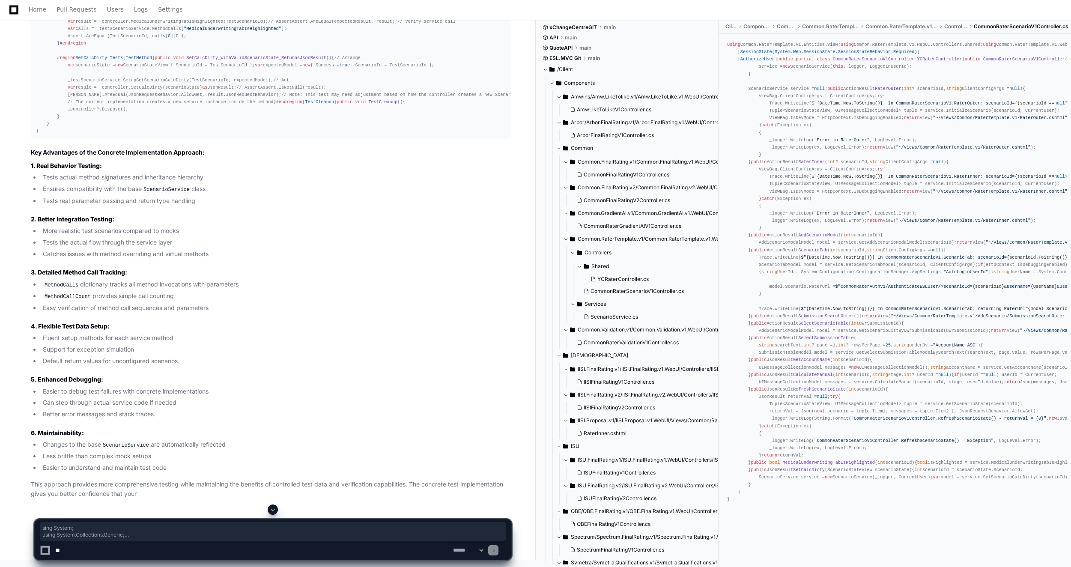
drag, startPoint x: 38, startPoint y: 53, endPoint x: 61, endPoint y: 192, distance: 140.7
drag, startPoint x: 36, startPoint y: 51, endPoint x: 49, endPoint y: 470, distance: 418.6
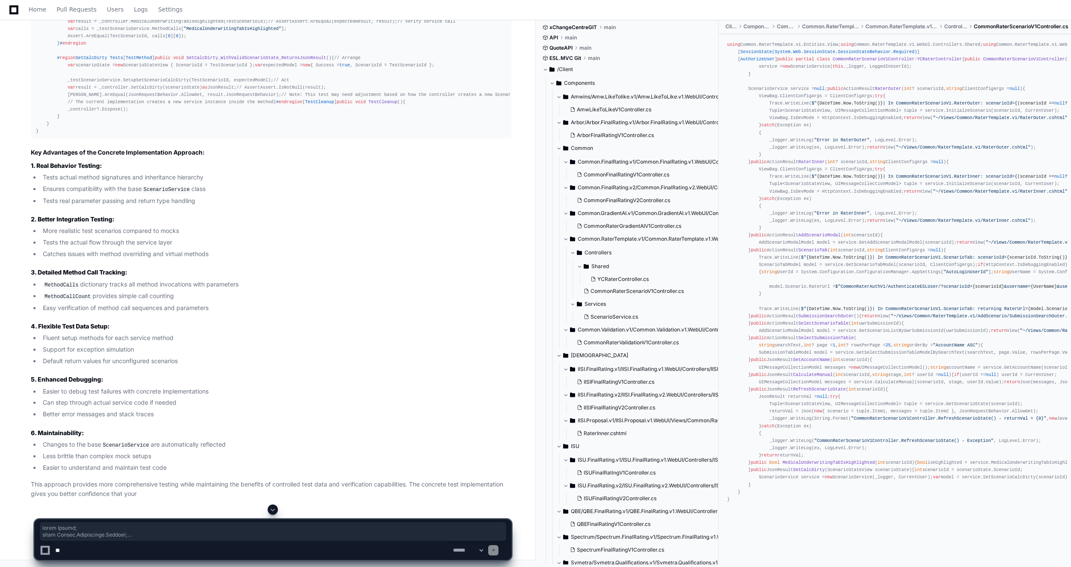
copy div "using System; using System.Collections.Generic; using System.Data; using Common…"
click at [1066, 542] on div "**********" at bounding box center [535, 536] width 1071 height 63
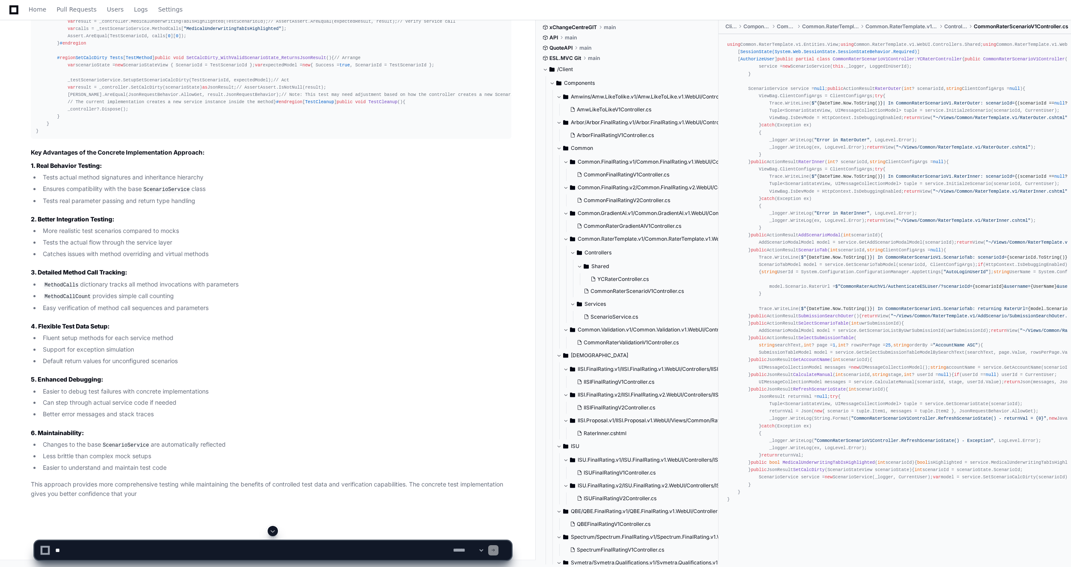
scroll to position [7117, 0]
